Goal: Book appointment/travel/reservation

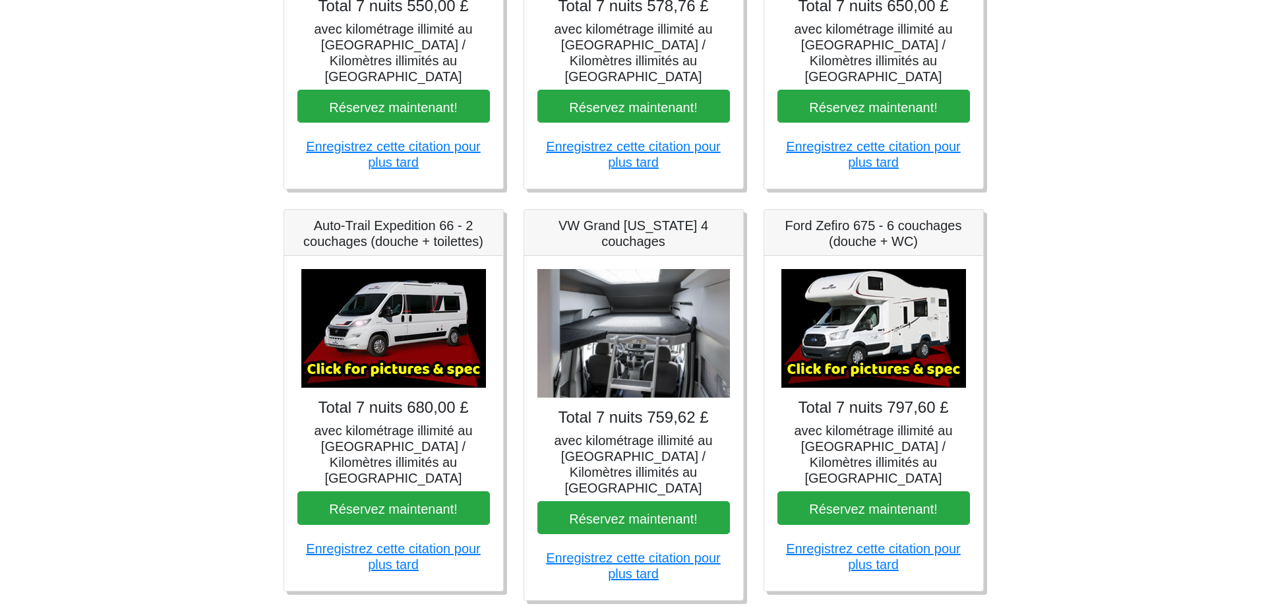
scroll to position [396, 0]
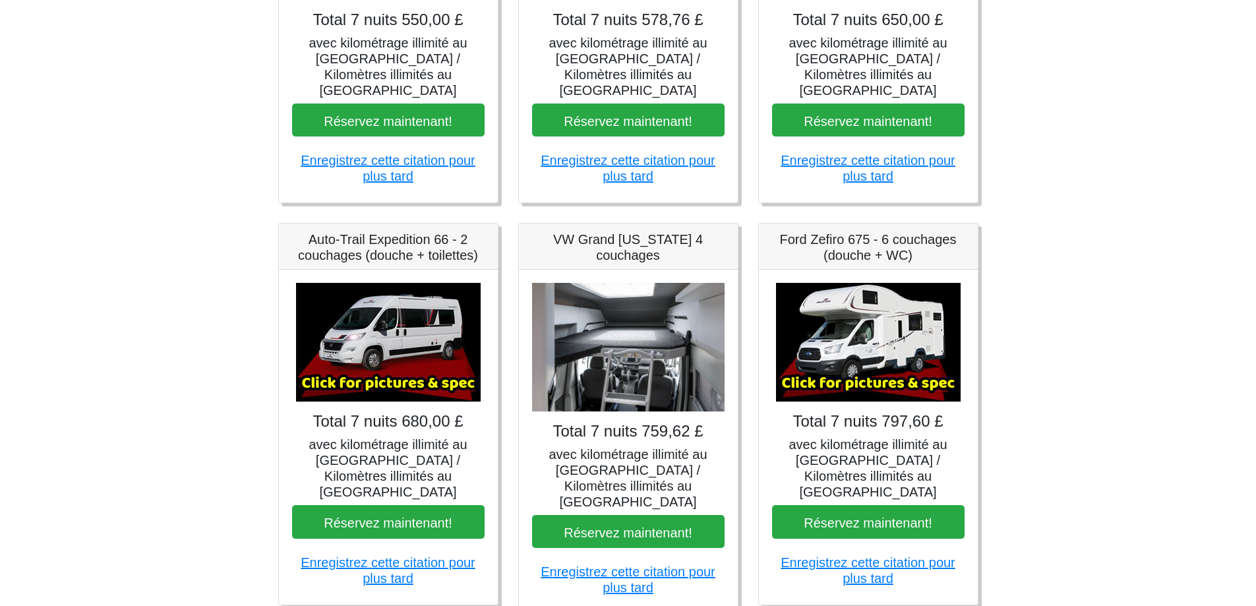
click at [390, 449] on font "avec kilométrage illimité au [GEOGRAPHIC_DATA] / Kilomètres illimités au [GEOGR…" at bounding box center [388, 468] width 158 height 62
click at [387, 355] on img at bounding box center [388, 342] width 185 height 119
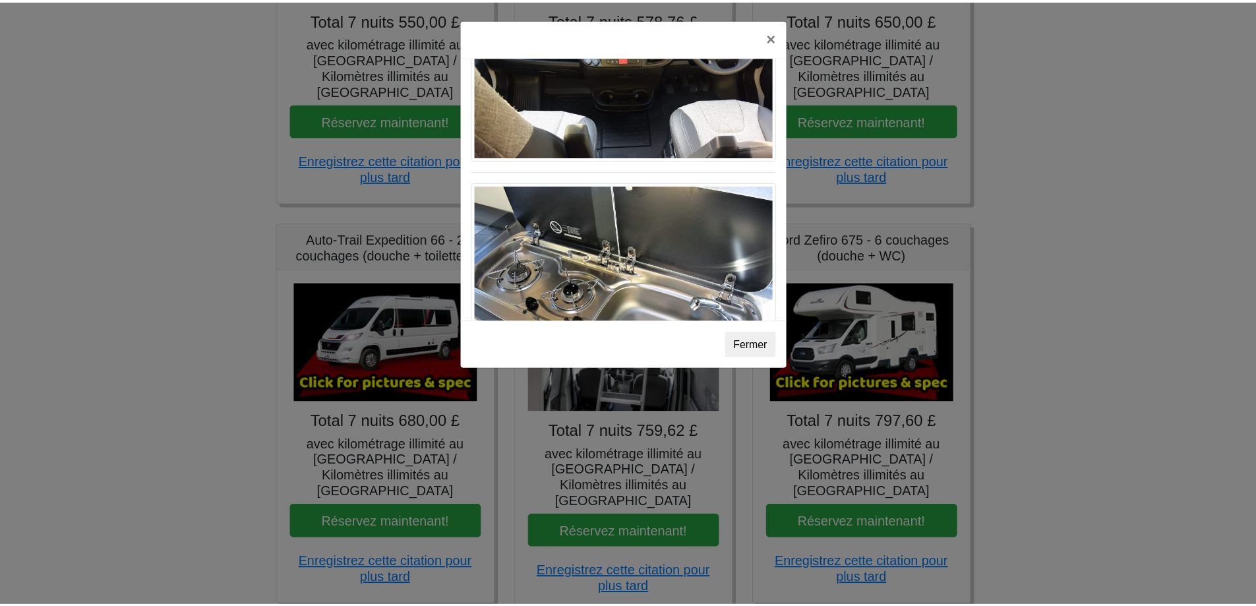
scroll to position [1434, 0]
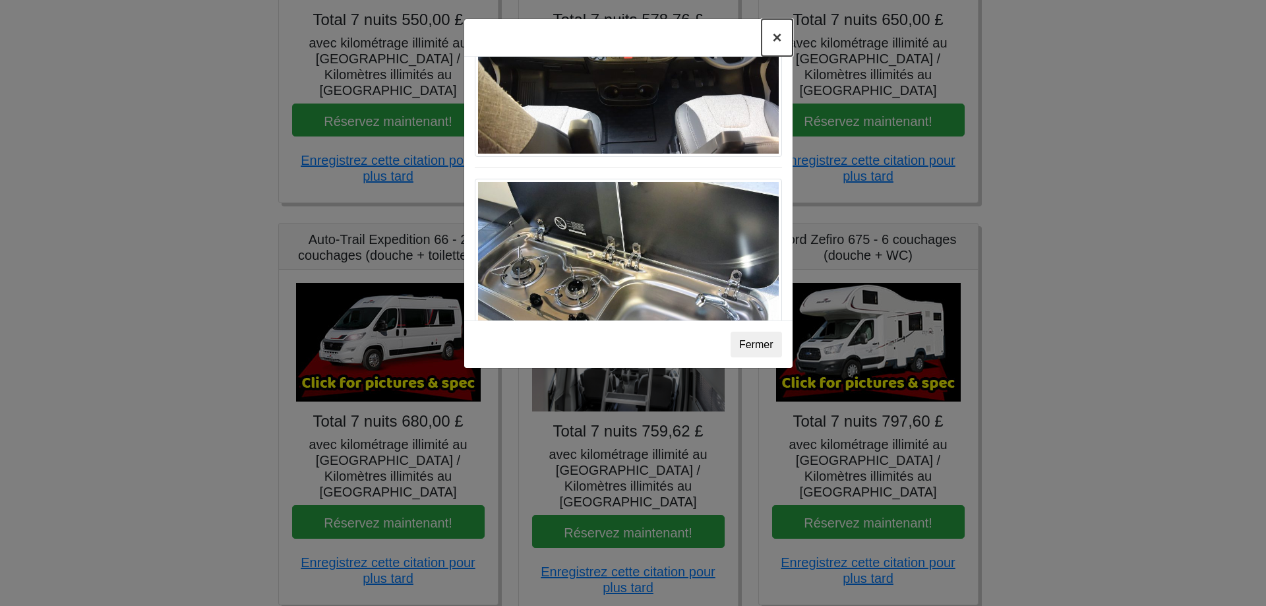
click at [776, 37] on font "×" at bounding box center [776, 37] width 9 height 18
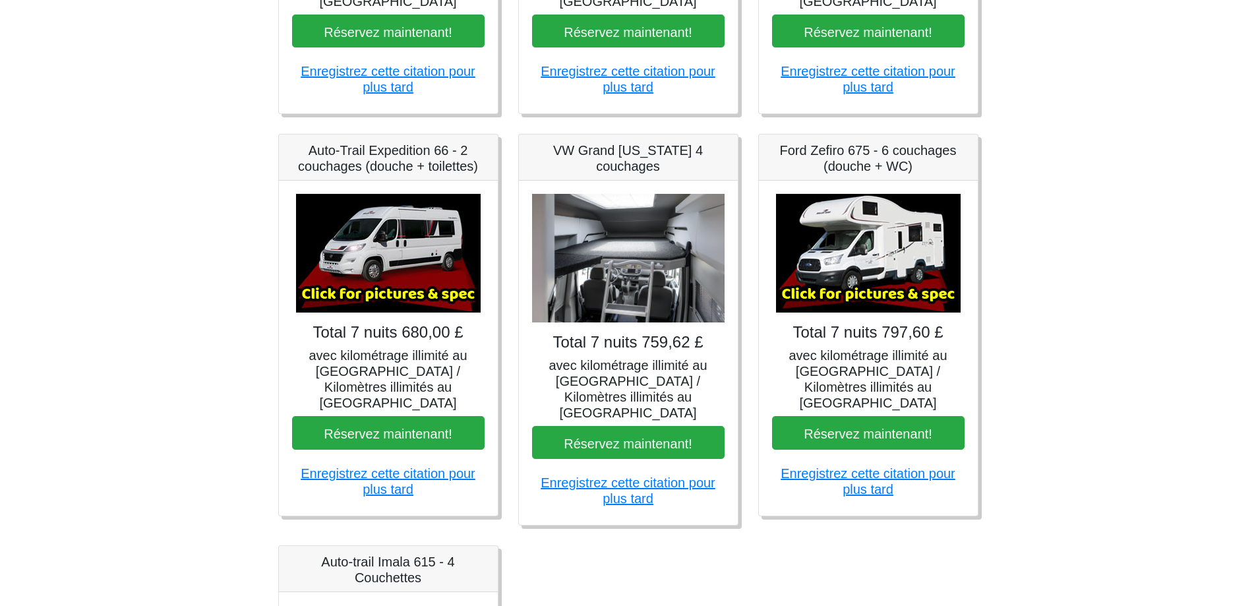
scroll to position [461, 0]
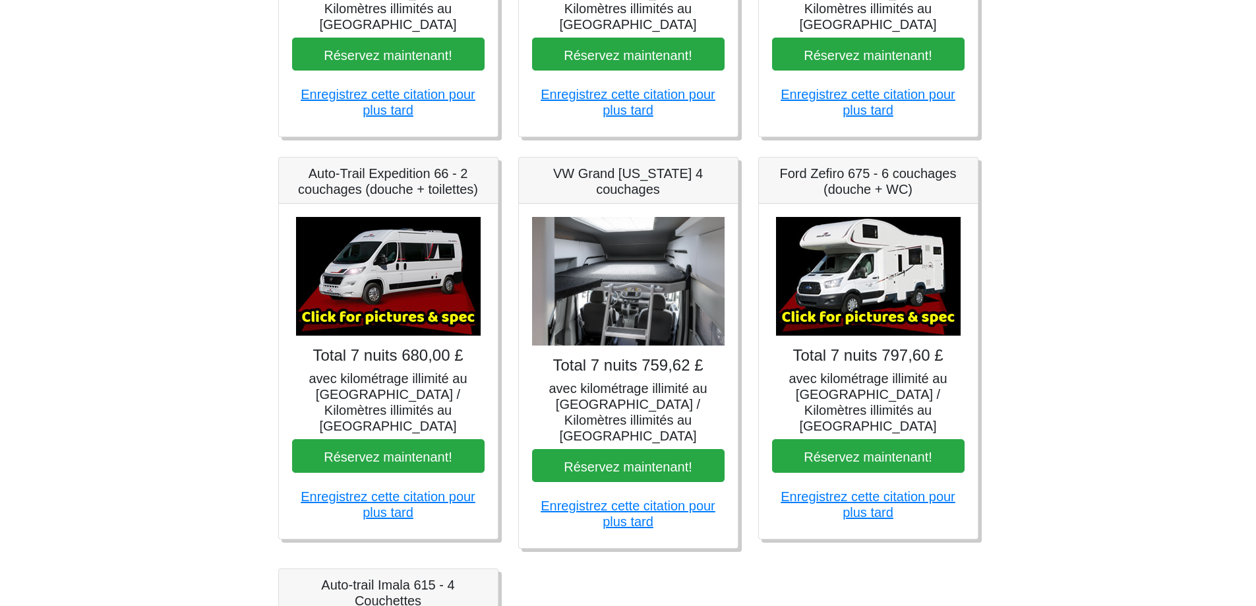
click at [643, 265] on img at bounding box center [628, 281] width 192 height 129
click at [589, 293] on img at bounding box center [628, 281] width 192 height 129
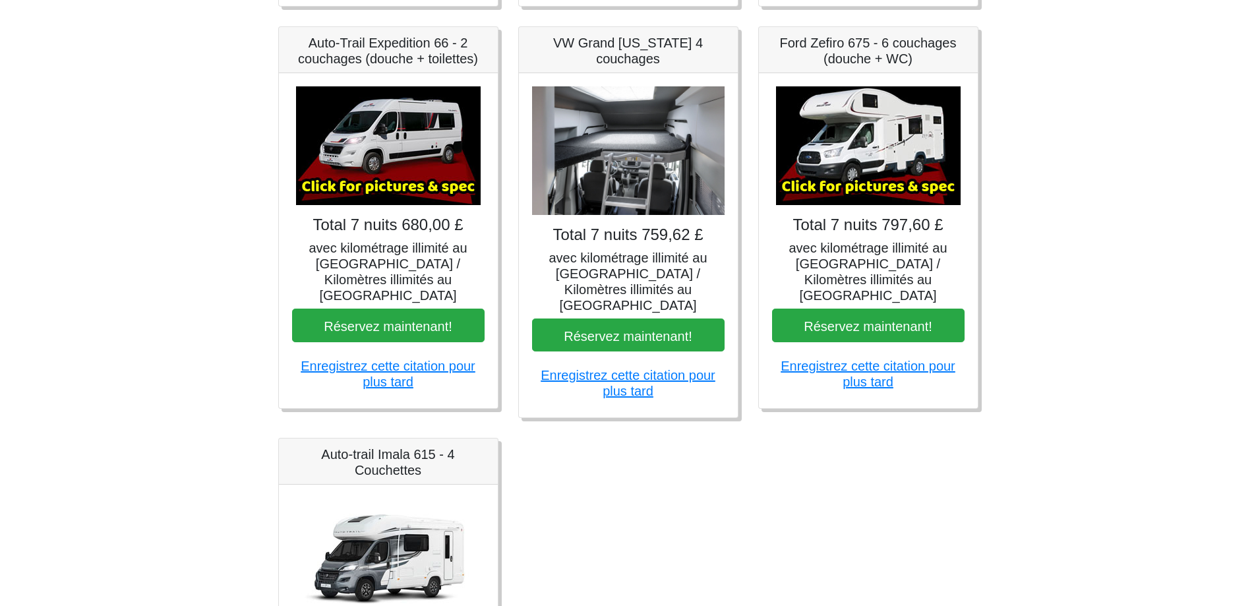
scroll to position [593, 0]
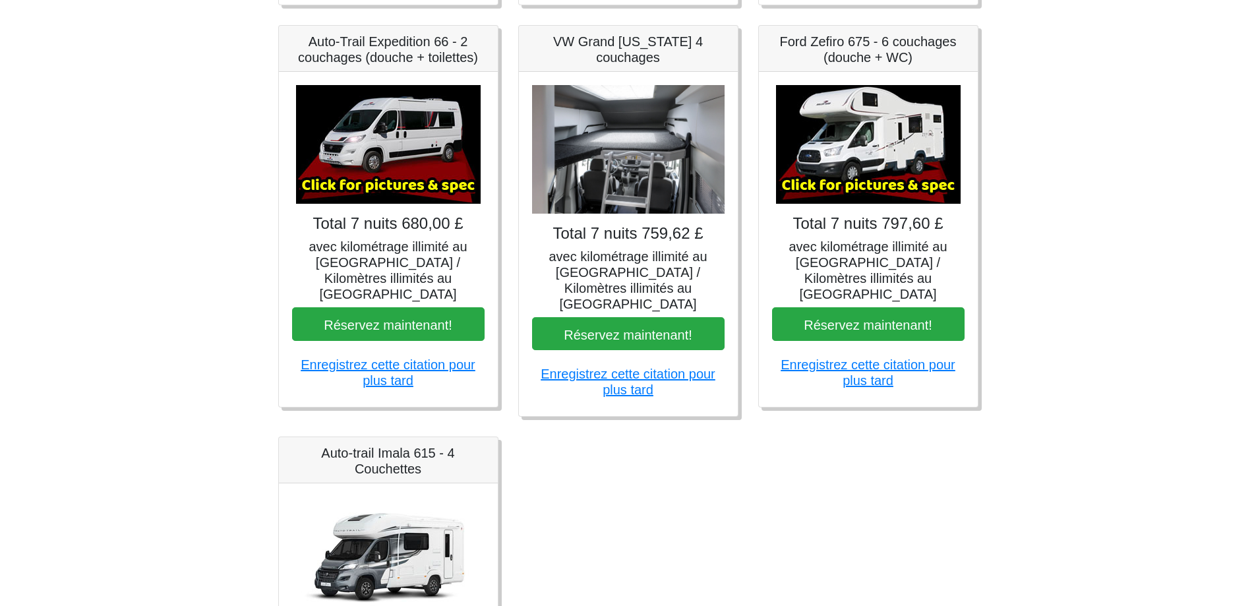
click at [606, 224] on font "Total 7 nuits 759,62 £" at bounding box center [627, 233] width 150 height 18
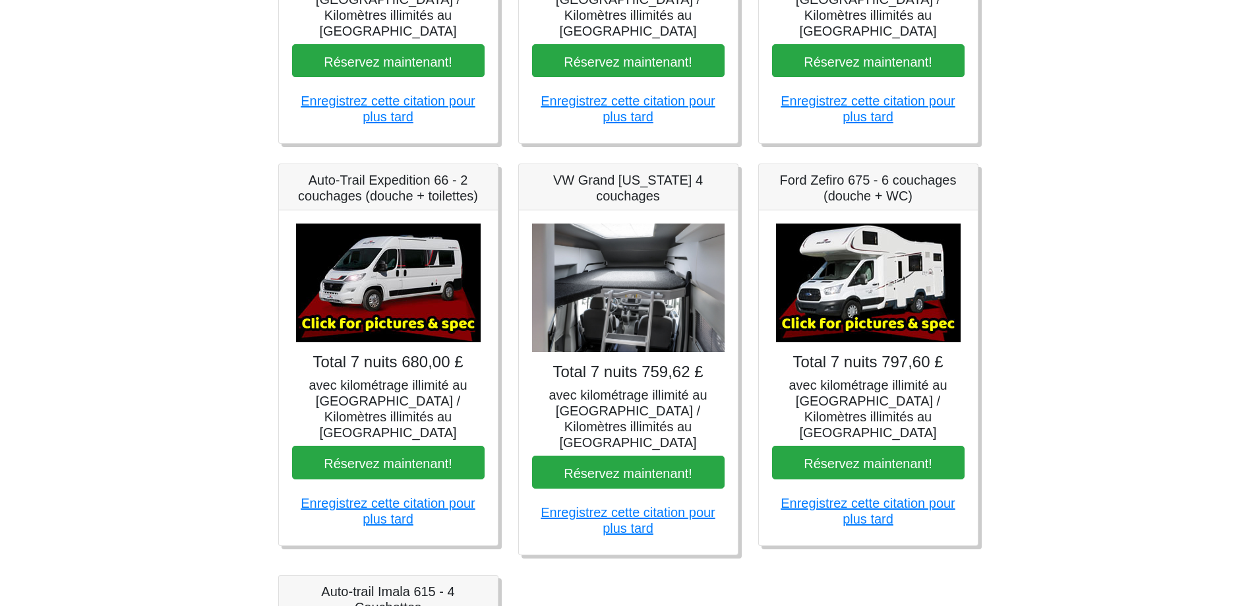
scroll to position [396, 0]
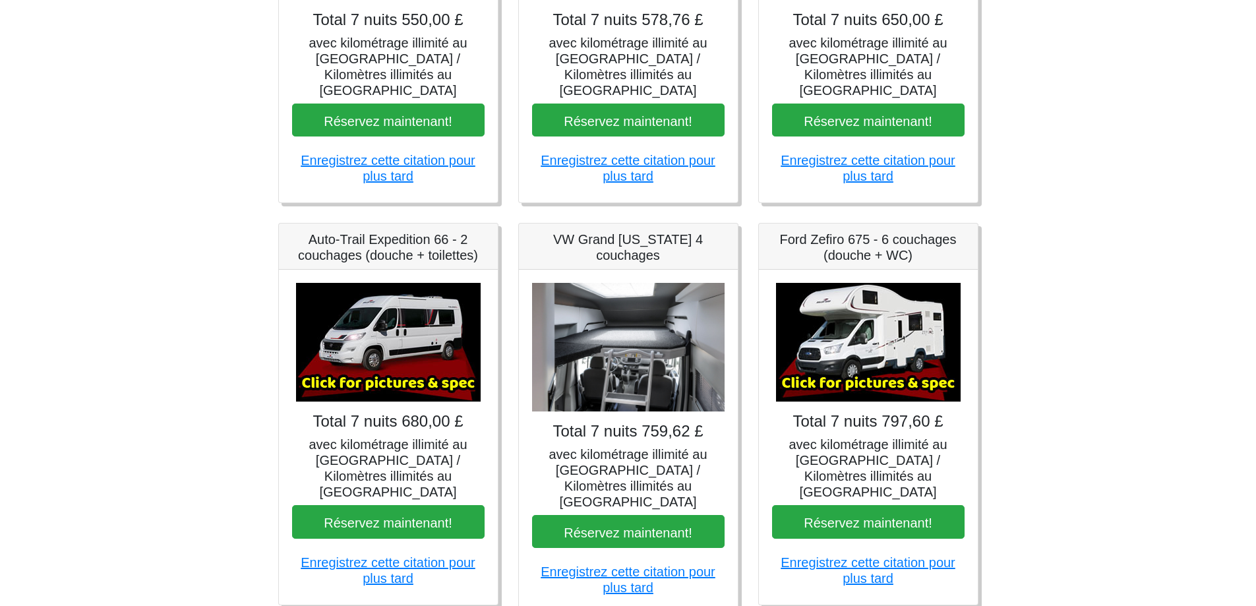
click at [622, 238] on font "VW Grand [US_STATE] 4 couchages" at bounding box center [628, 247] width 150 height 30
click at [608, 303] on img at bounding box center [628, 347] width 192 height 129
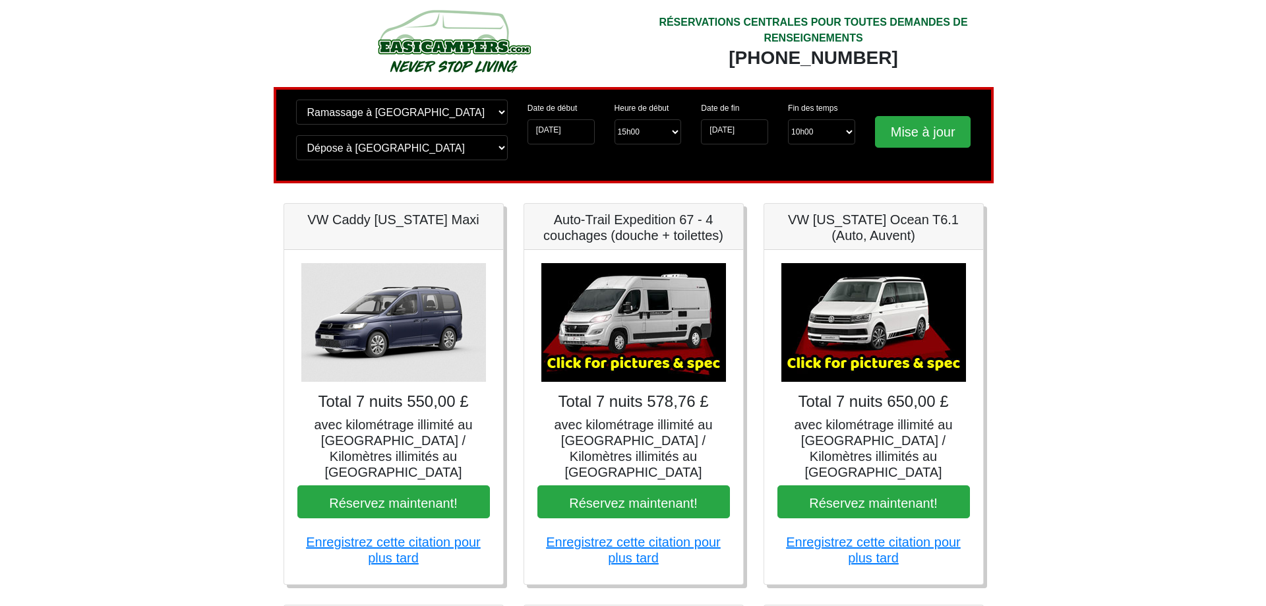
scroll to position [0, 0]
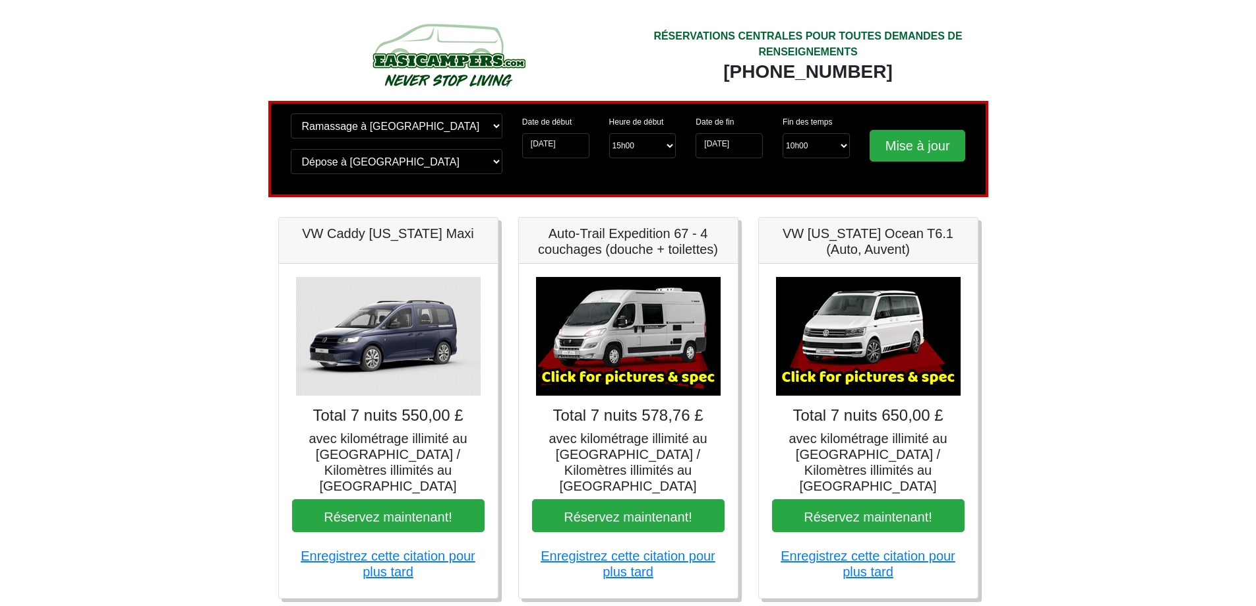
click at [619, 327] on img at bounding box center [628, 336] width 185 height 119
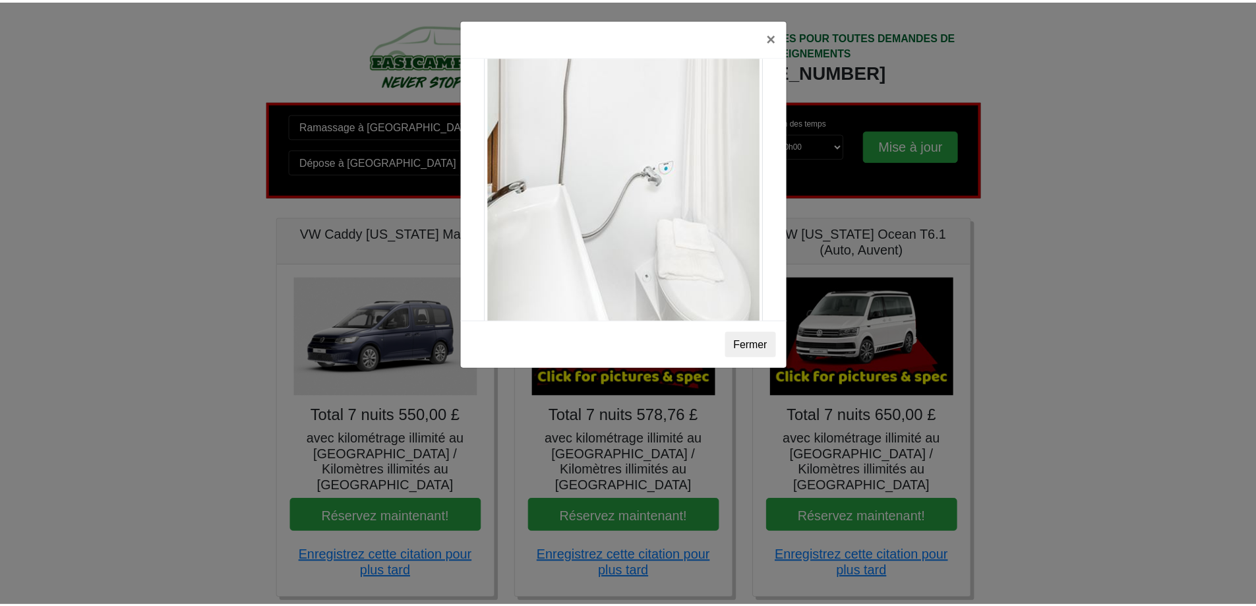
scroll to position [1864, 0]
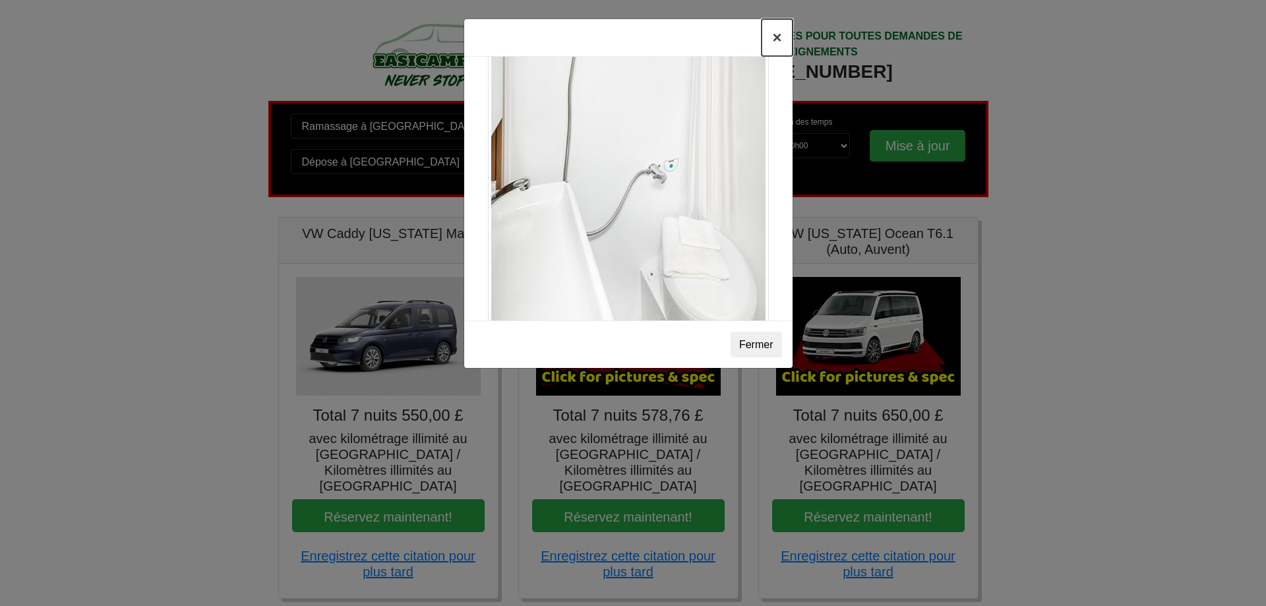
click at [775, 39] on font "×" at bounding box center [776, 37] width 9 height 18
